Goal: Book appointment/travel/reservation

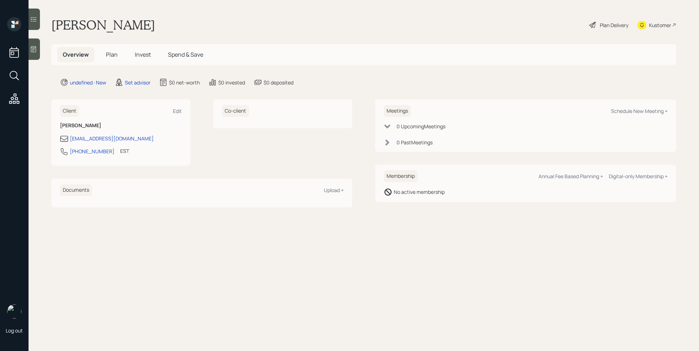
click at [37, 48] on div at bounding box center [34, 49] width 11 height 21
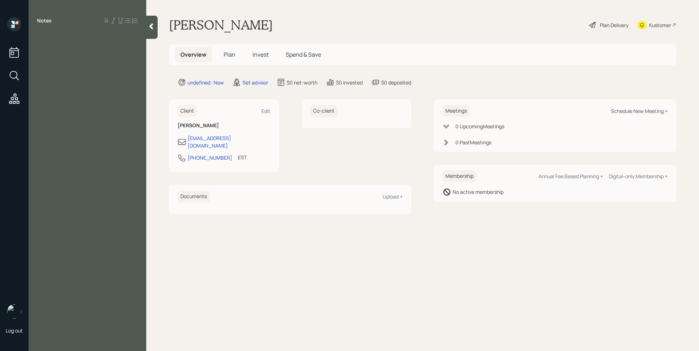
click at [650, 113] on div "Schedule New Meeting +" at bounding box center [639, 111] width 57 height 7
select select "round-[PERSON_NAME]"
